Goal: Communication & Community: Connect with others

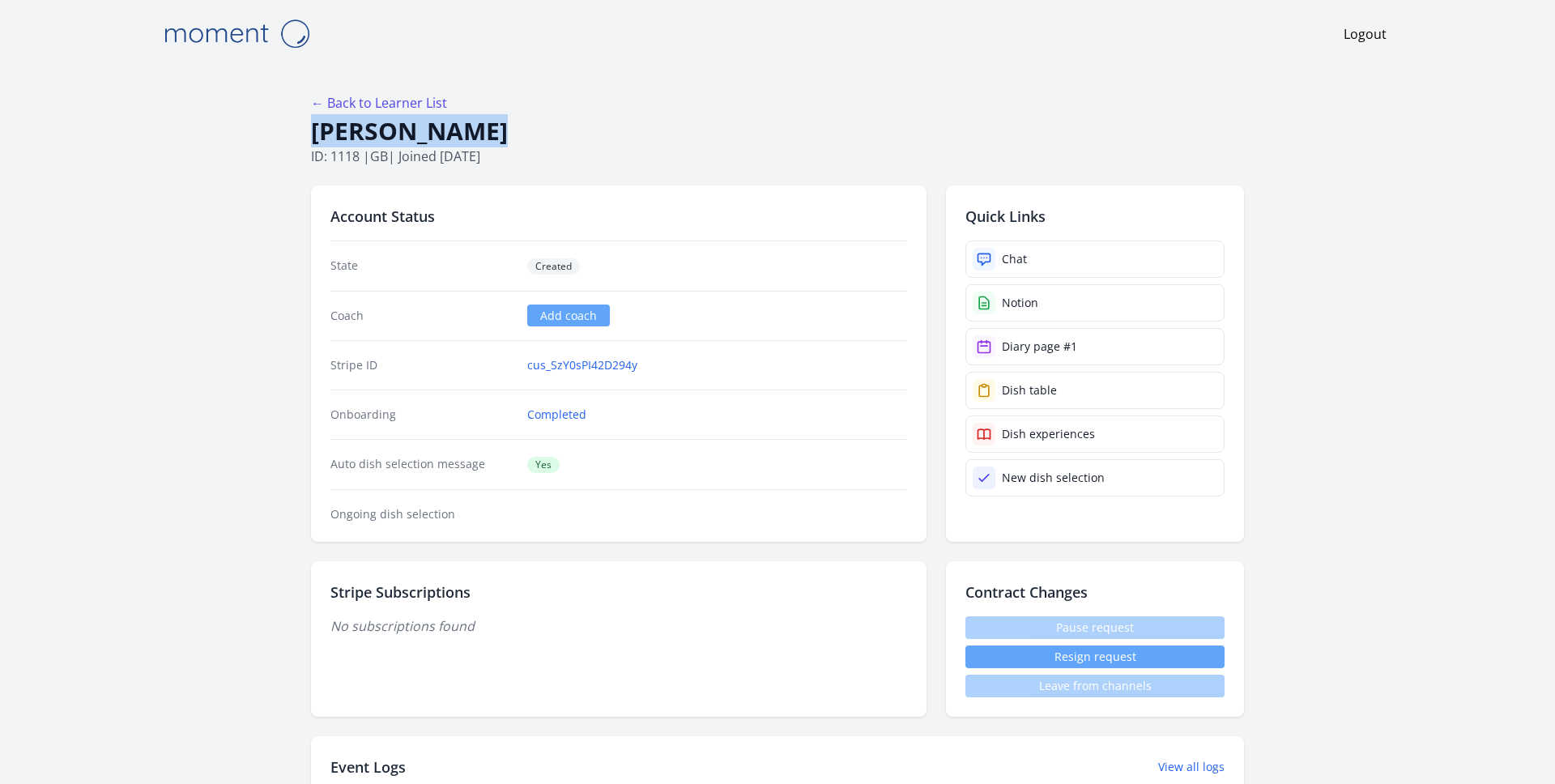
drag, startPoint x: 312, startPoint y: 127, endPoint x: 570, endPoint y: 127, distance: 258.0
click at [570, 127] on h1 "[PERSON_NAME]" at bounding box center [777, 131] width 933 height 31
copy h1 "[PERSON_NAME]"
click at [1013, 251] on div "Chat" at bounding box center [1014, 259] width 25 height 16
copy h1 "[PERSON_NAME]"
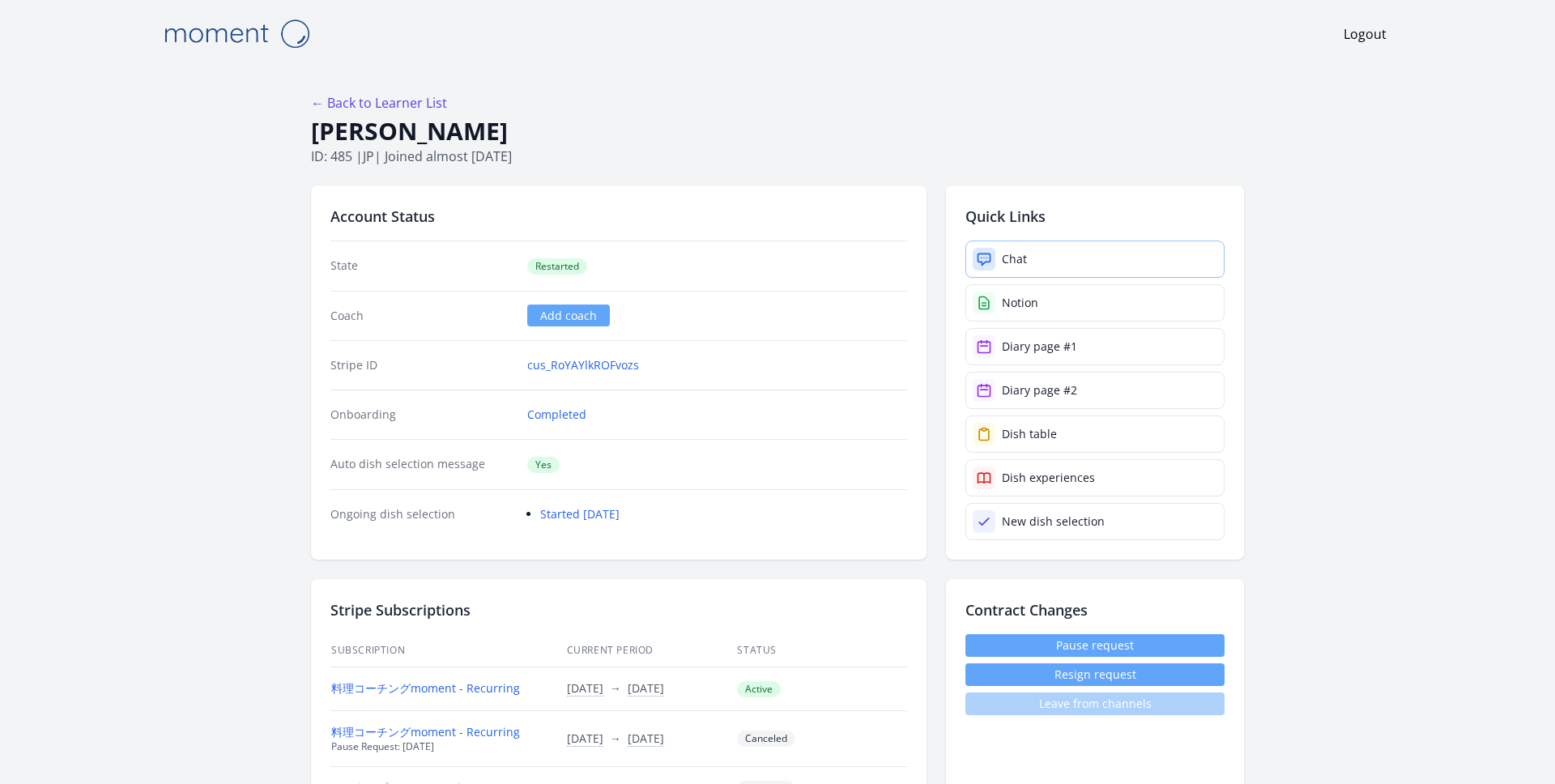
click at [1036, 249] on link "Chat" at bounding box center [1095, 258] width 259 height 37
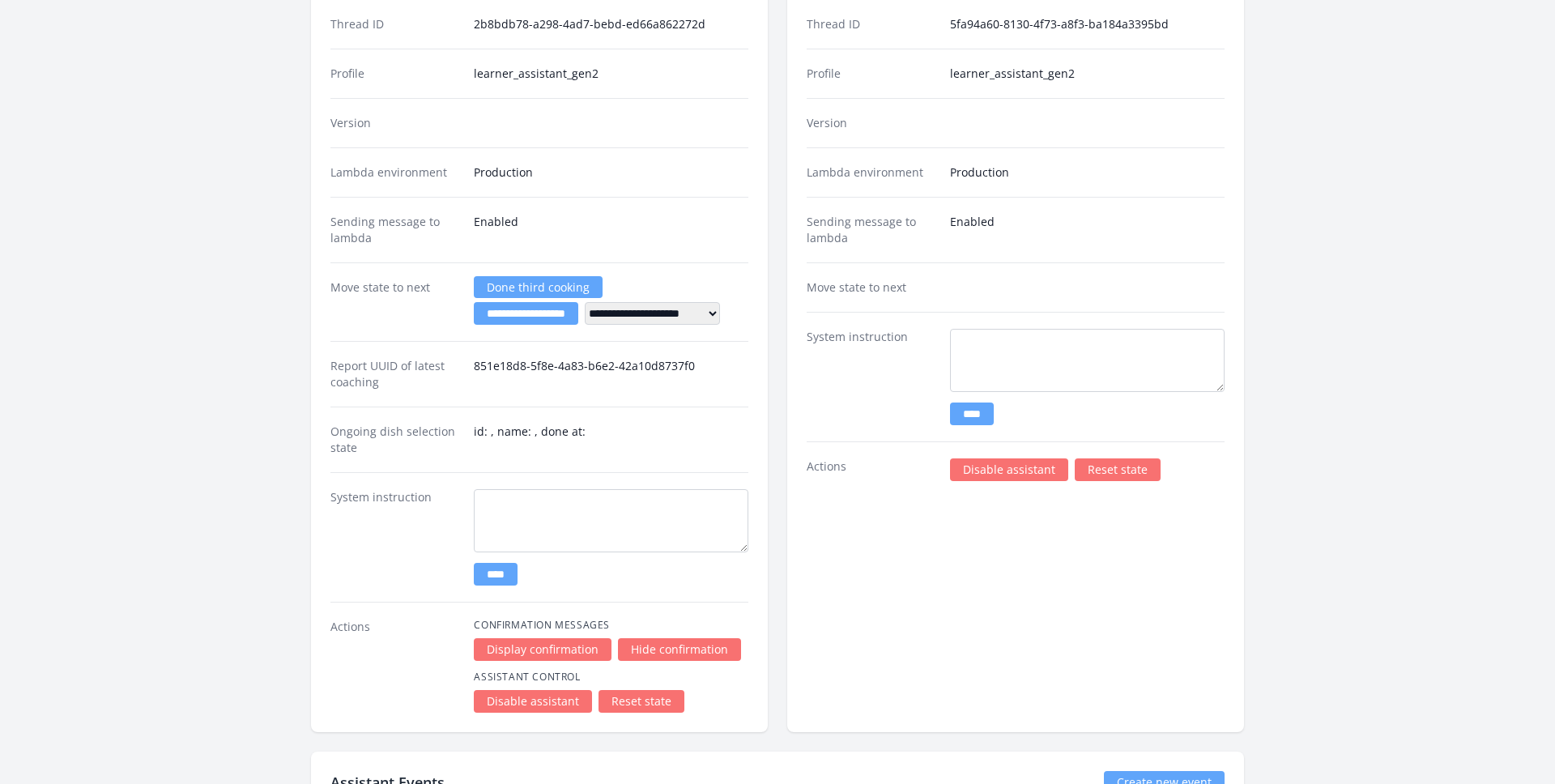
scroll to position [2116, 0]
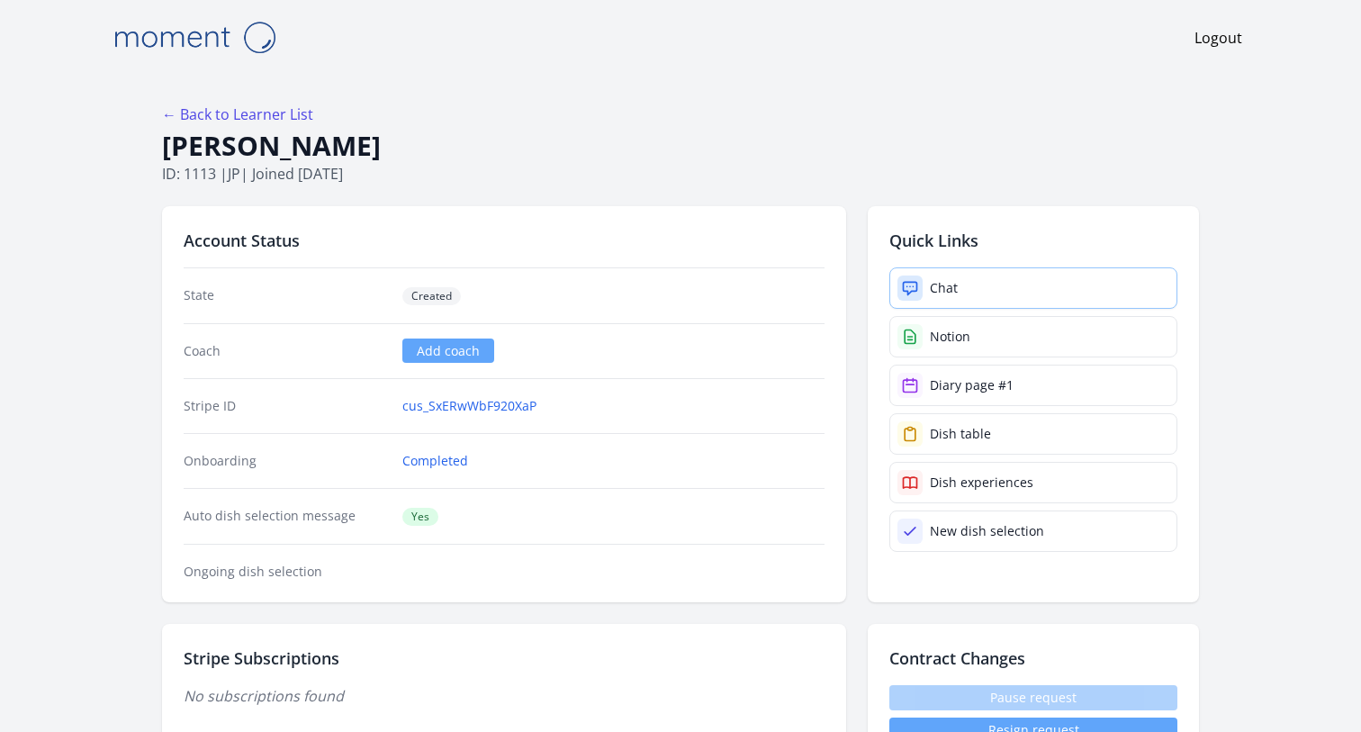
click at [980, 285] on link "Chat" at bounding box center [1034, 287] width 288 height 41
